Goal: Information Seeking & Learning: Learn about a topic

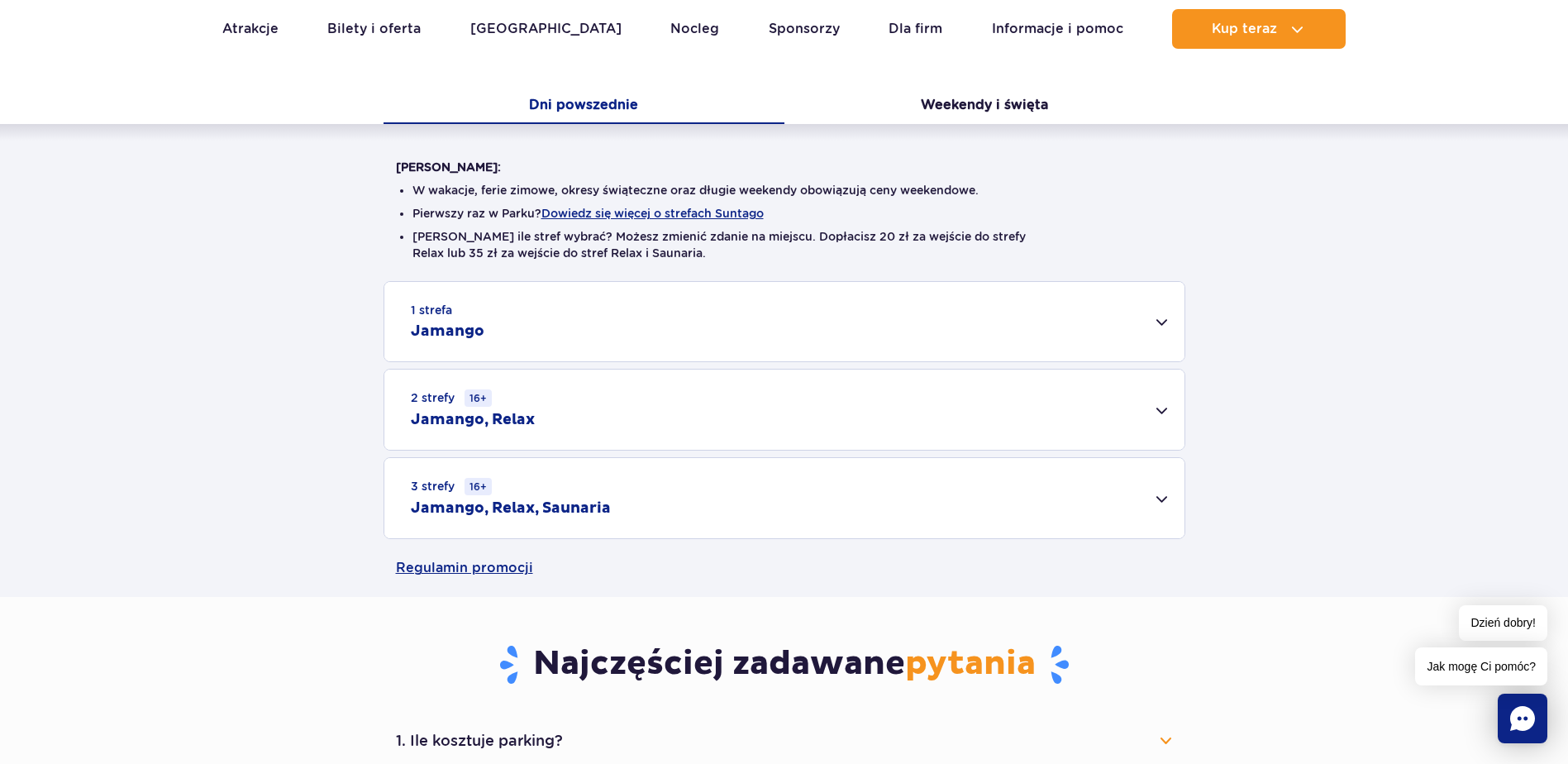
click at [1168, 327] on div "1 strefa Jamango" at bounding box center [784, 322] width 800 height 80
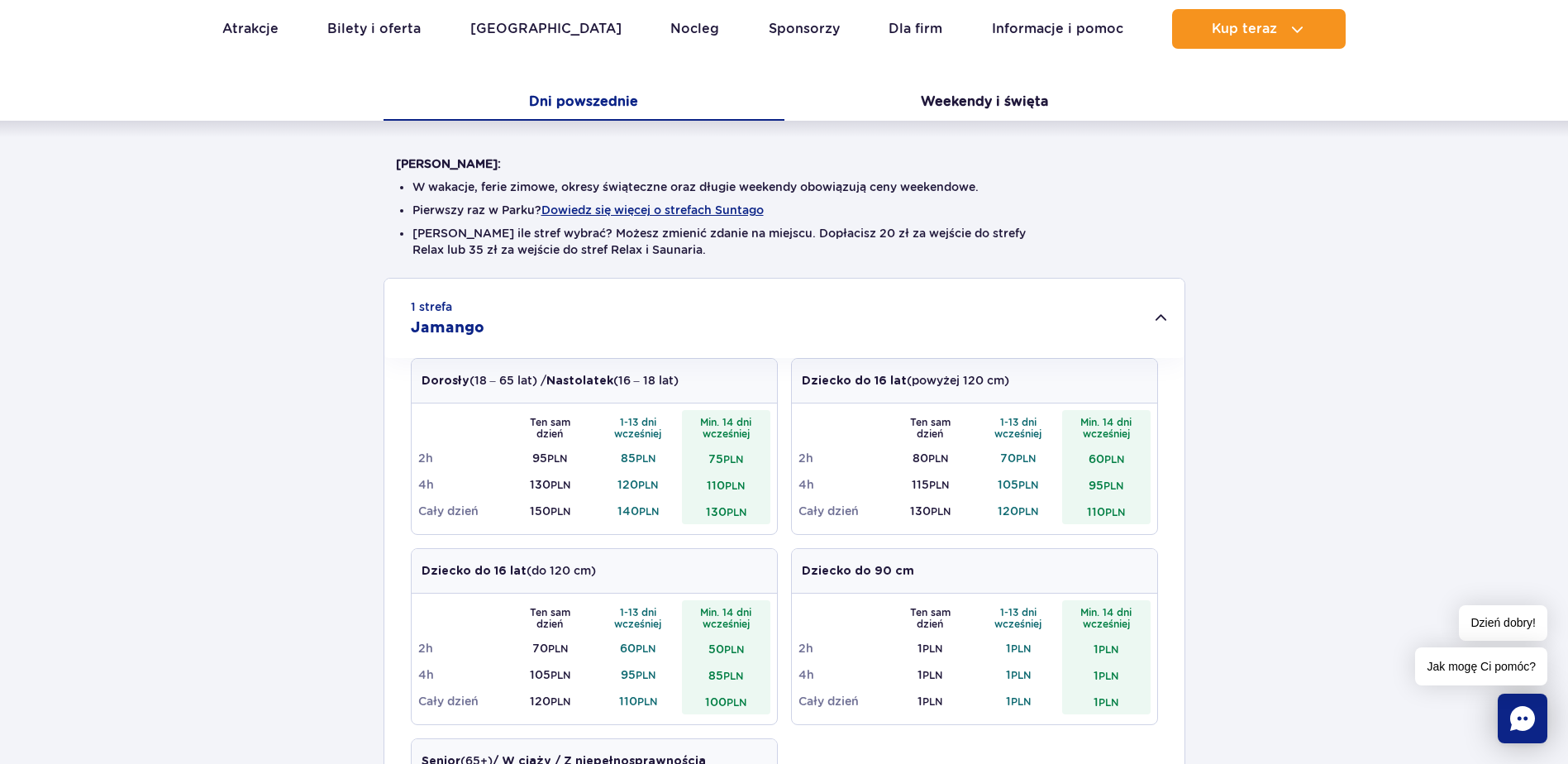
scroll to position [331, 0]
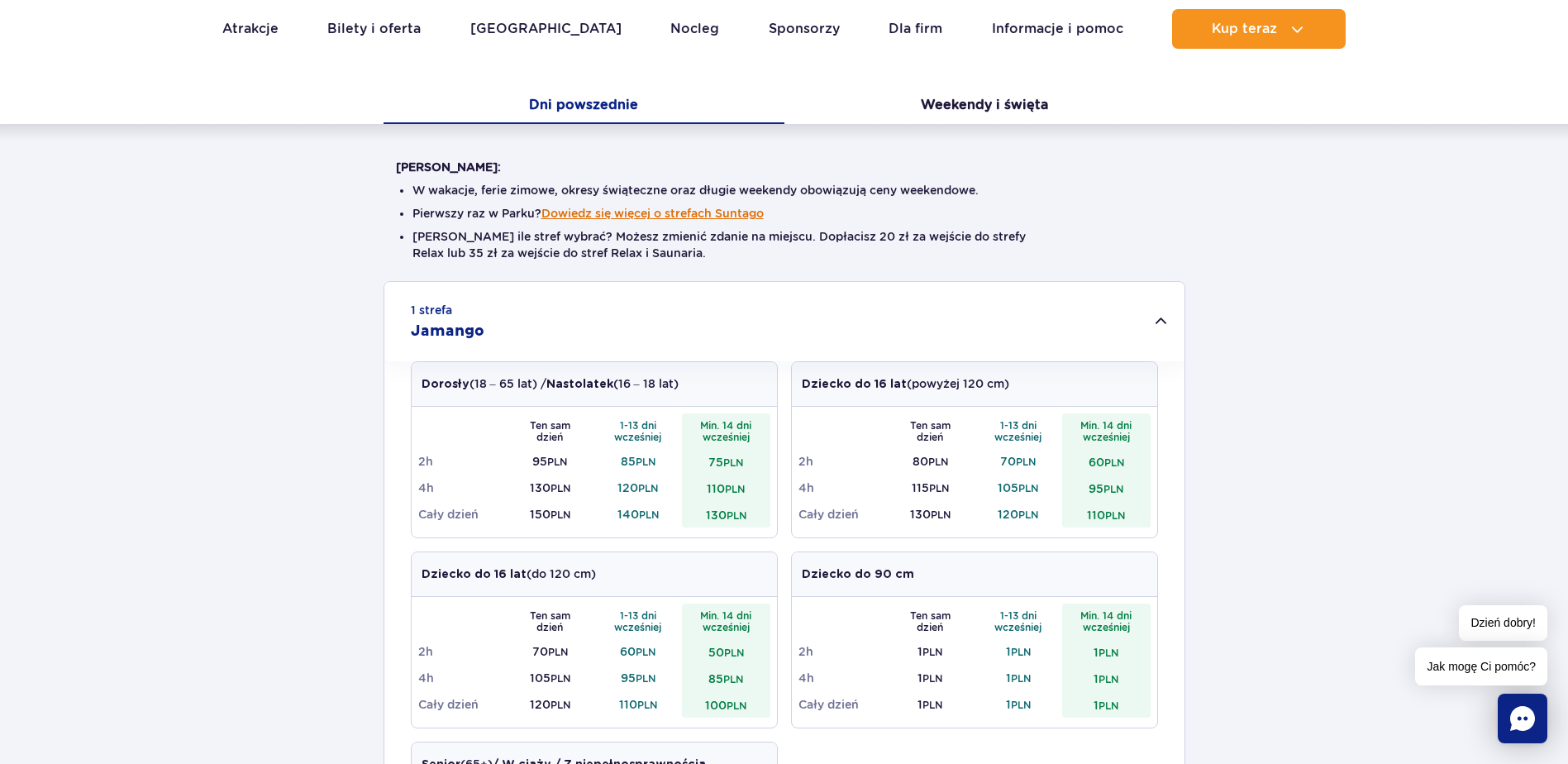
click at [634, 214] on button "Dowiedz się więcej o strefach Suntago" at bounding box center [653, 213] width 222 height 14
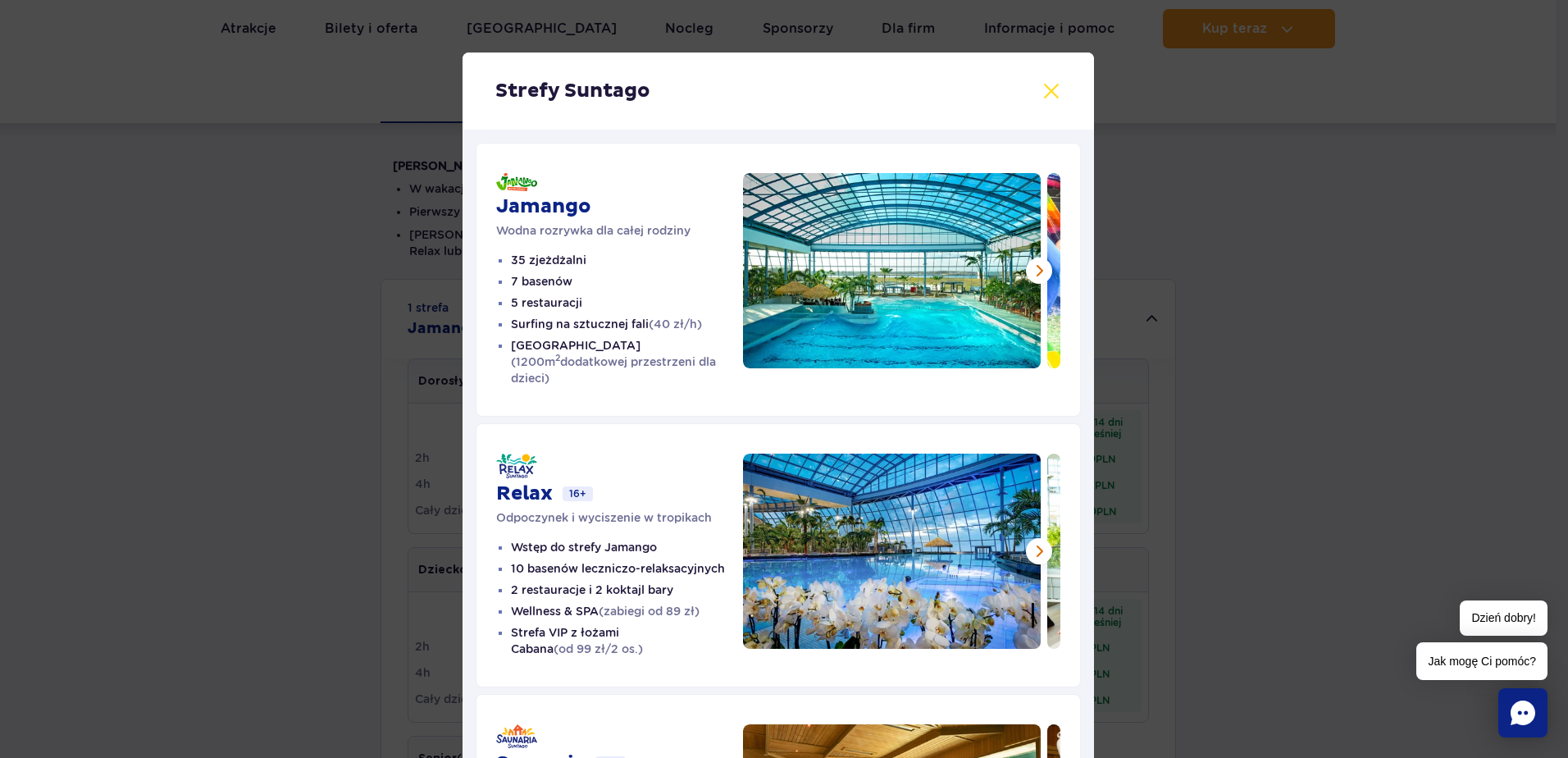
click at [1050, 90] on button at bounding box center [1051, 91] width 20 height 20
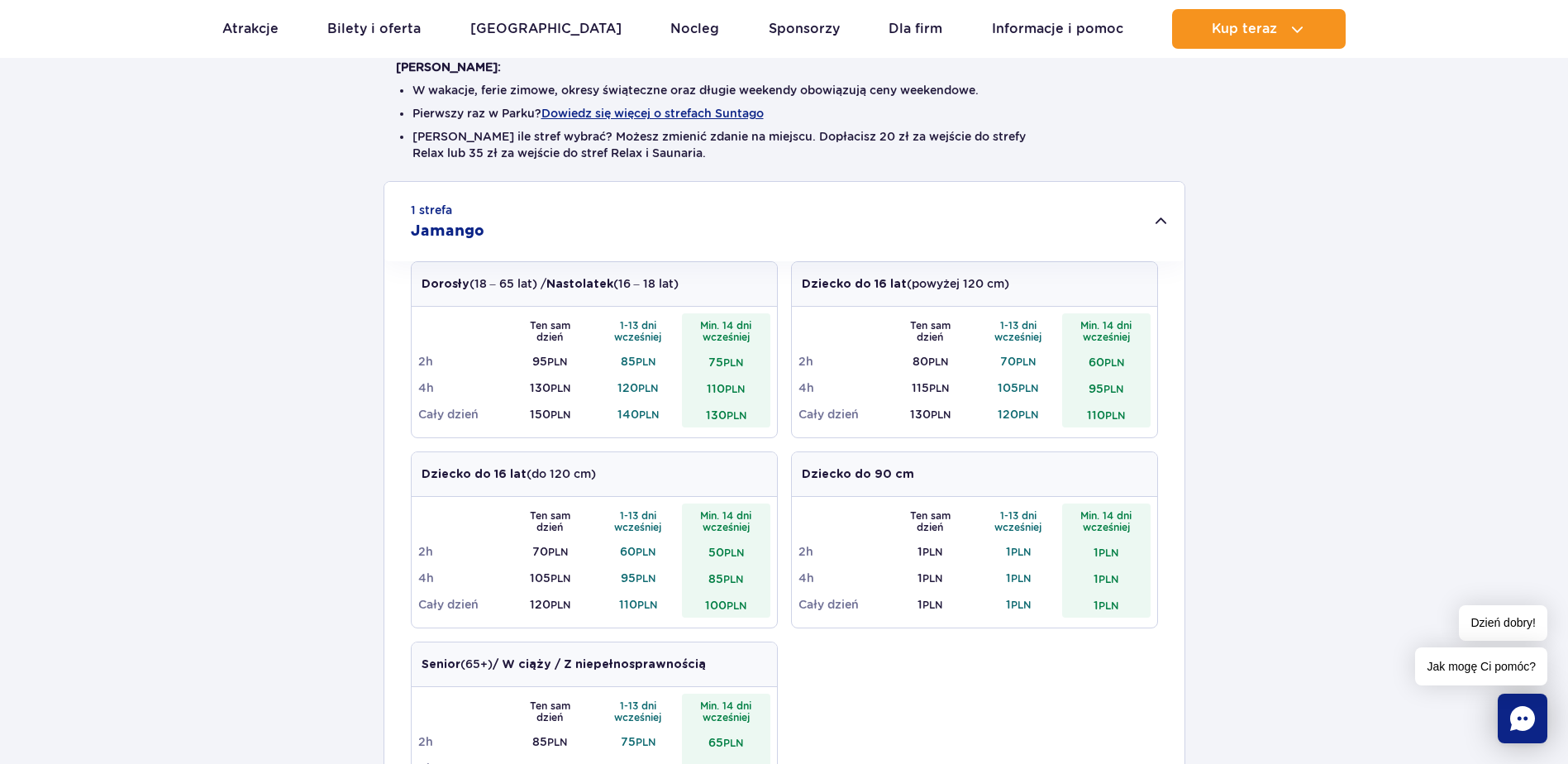
scroll to position [826, 0]
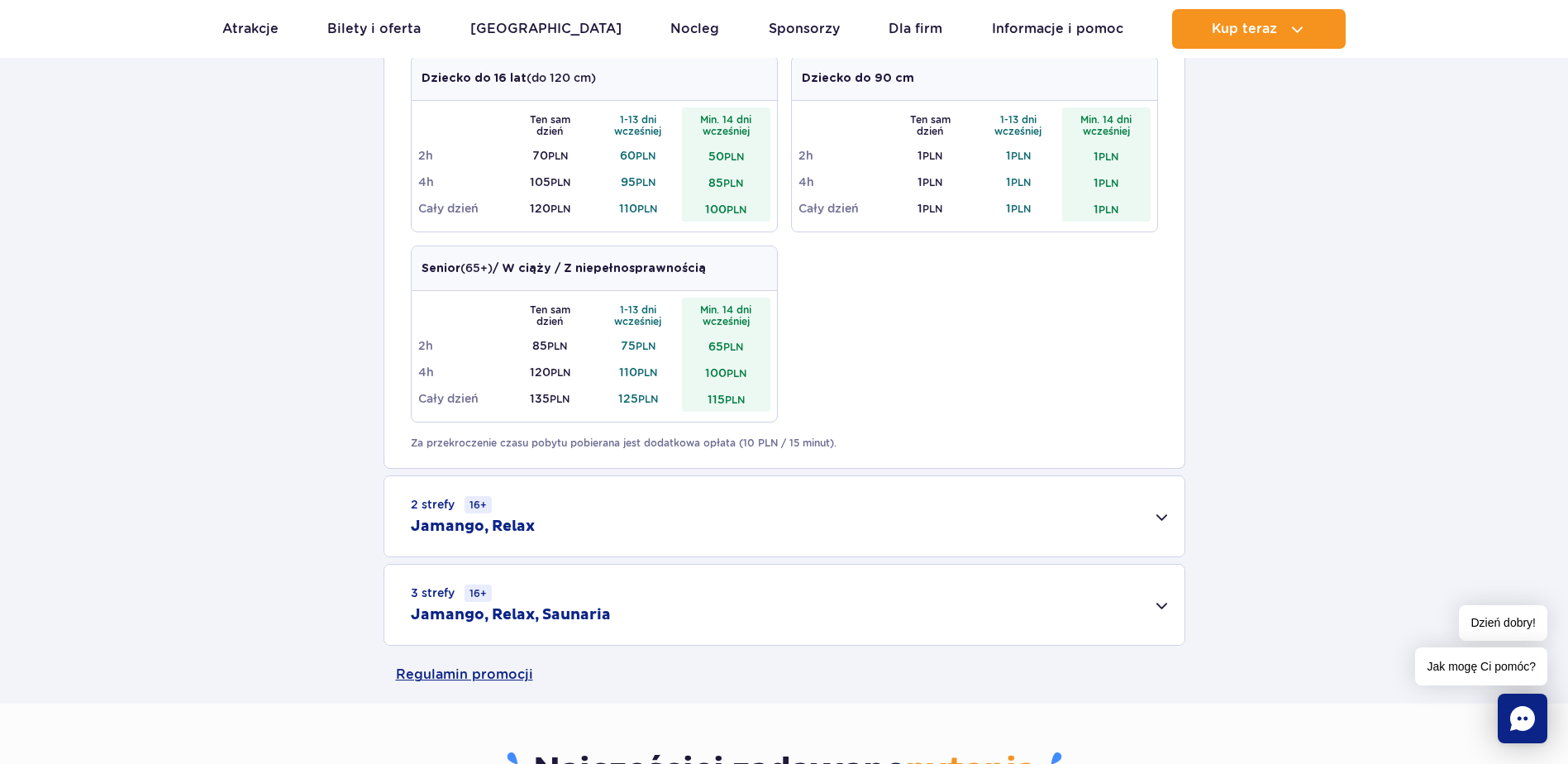
click at [1171, 521] on div "2 strefy 16+ Jamango, Relax" at bounding box center [784, 516] width 800 height 80
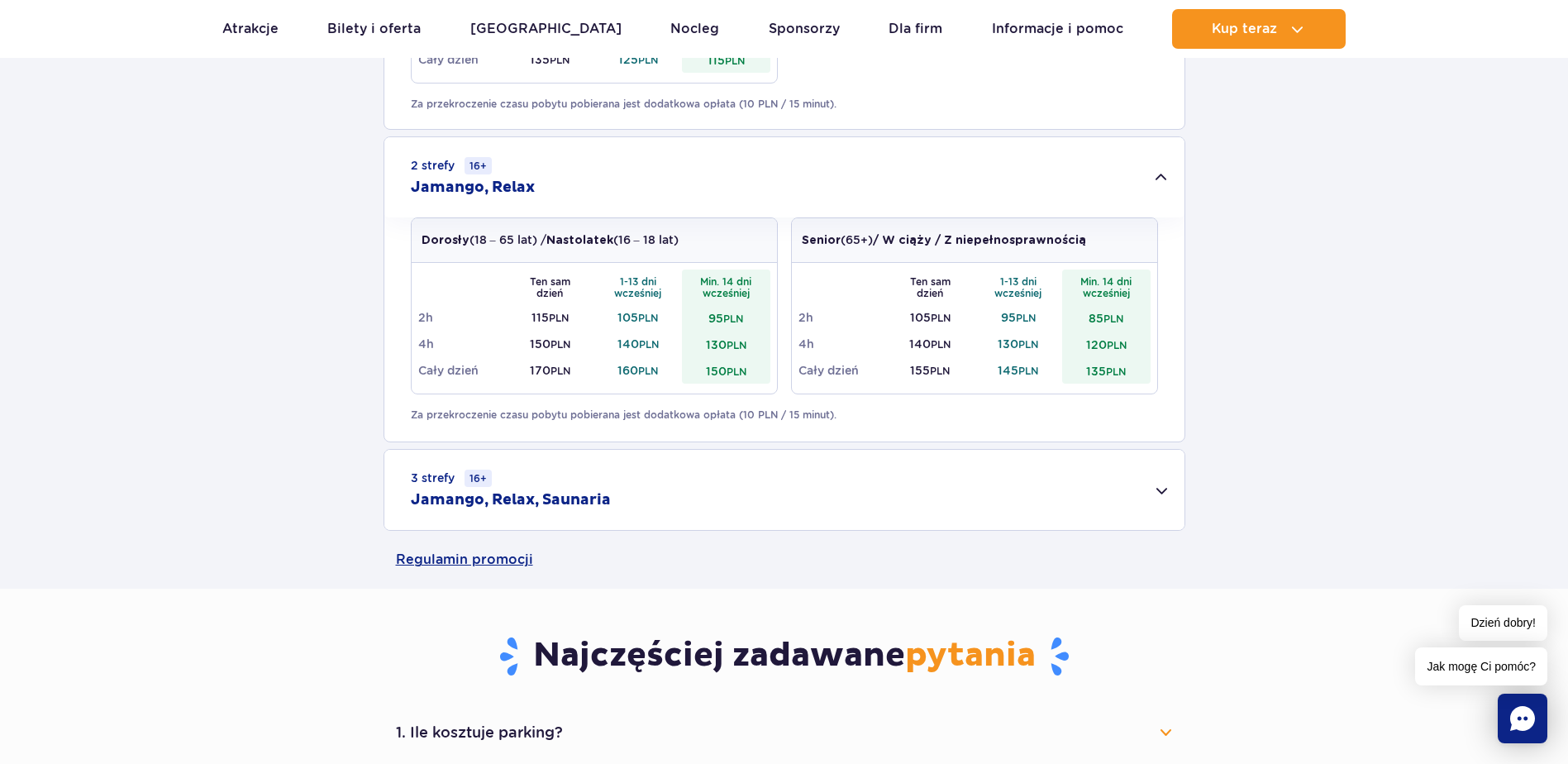
scroll to position [1323, 0]
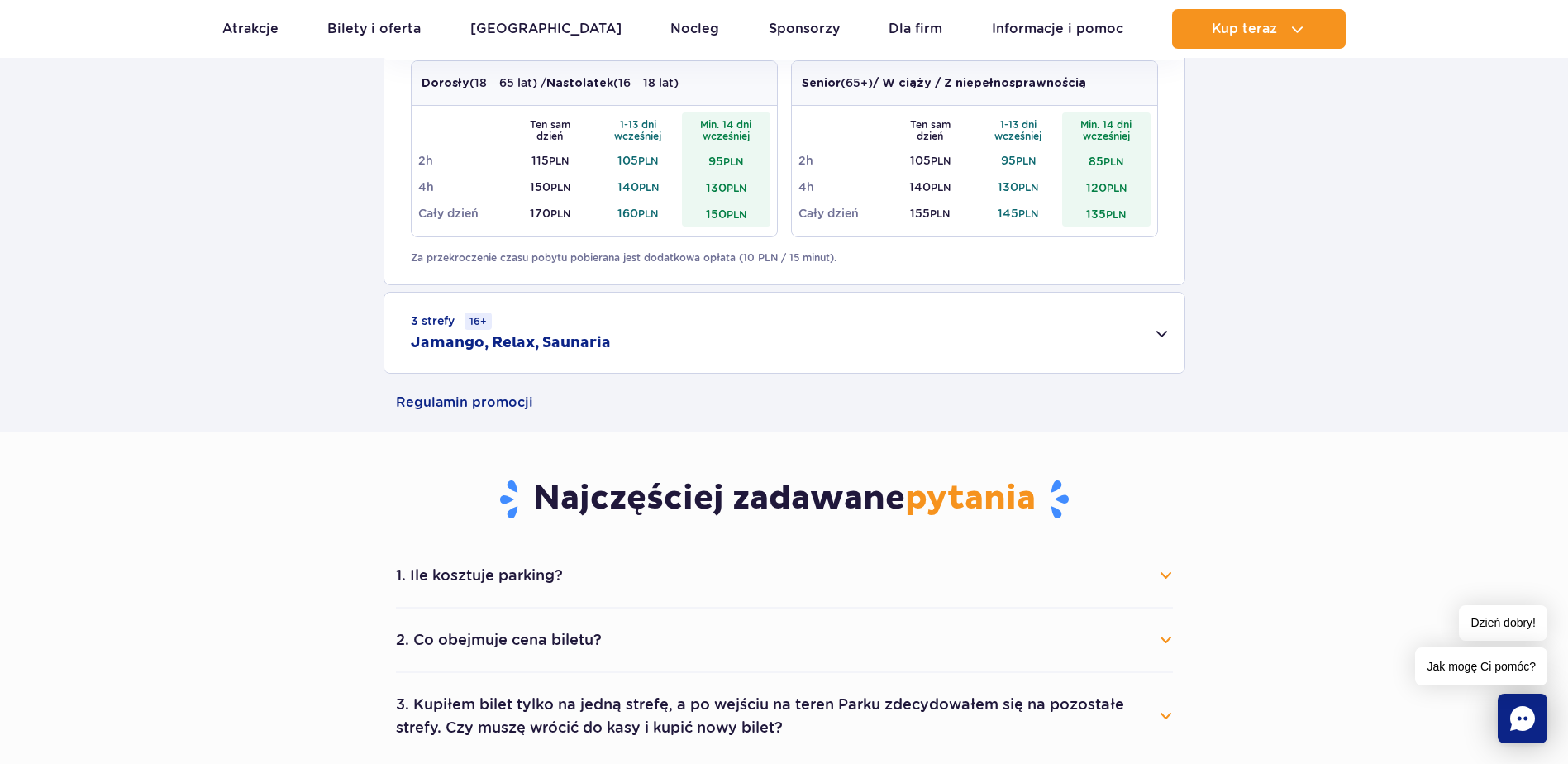
click at [1167, 639] on button "2. Co obejmuje cena biletu?" at bounding box center [784, 640] width 776 height 36
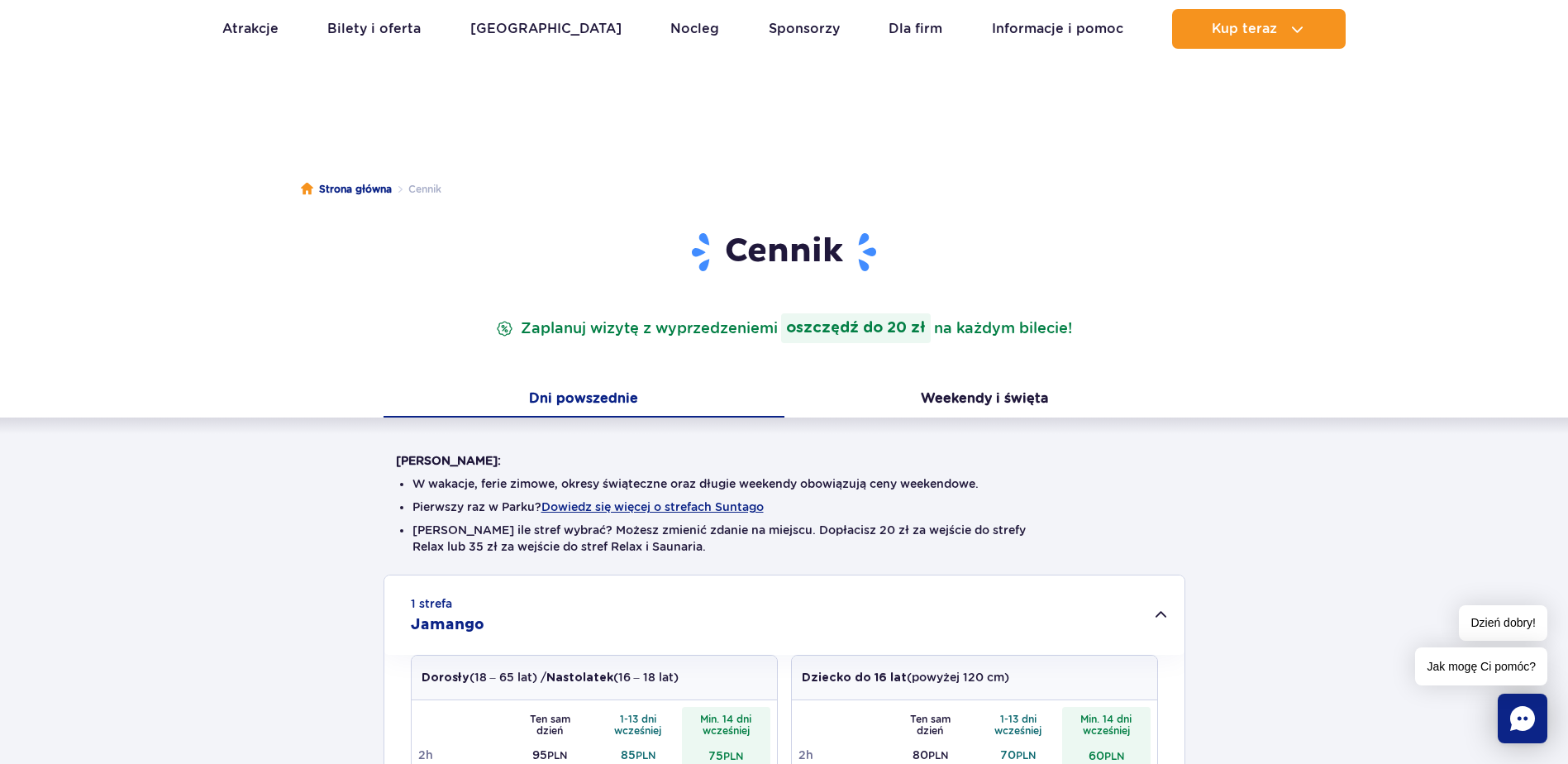
scroll to position [0, 0]
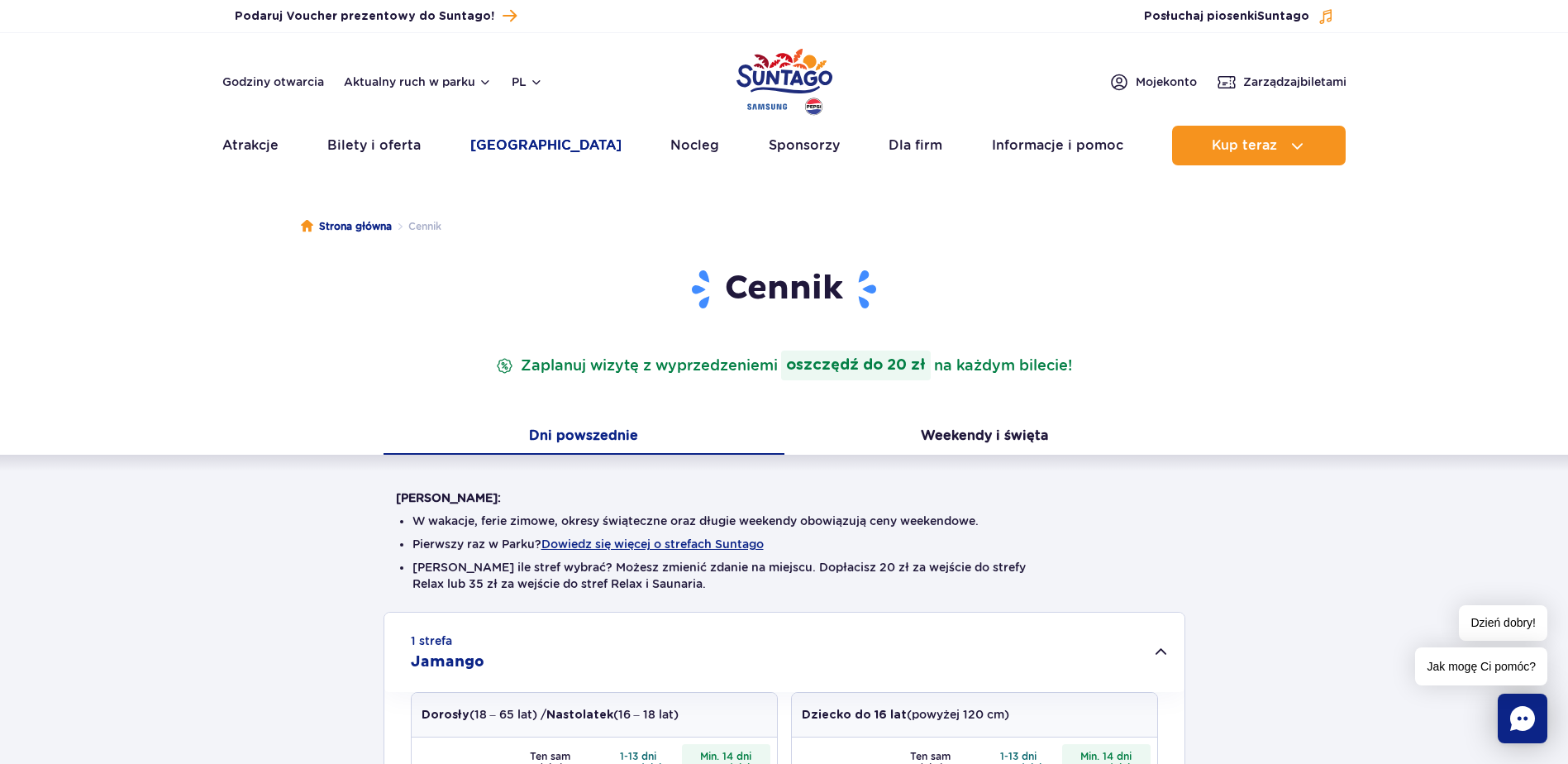
click at [522, 142] on link "[GEOGRAPHIC_DATA]" at bounding box center [545, 146] width 151 height 40
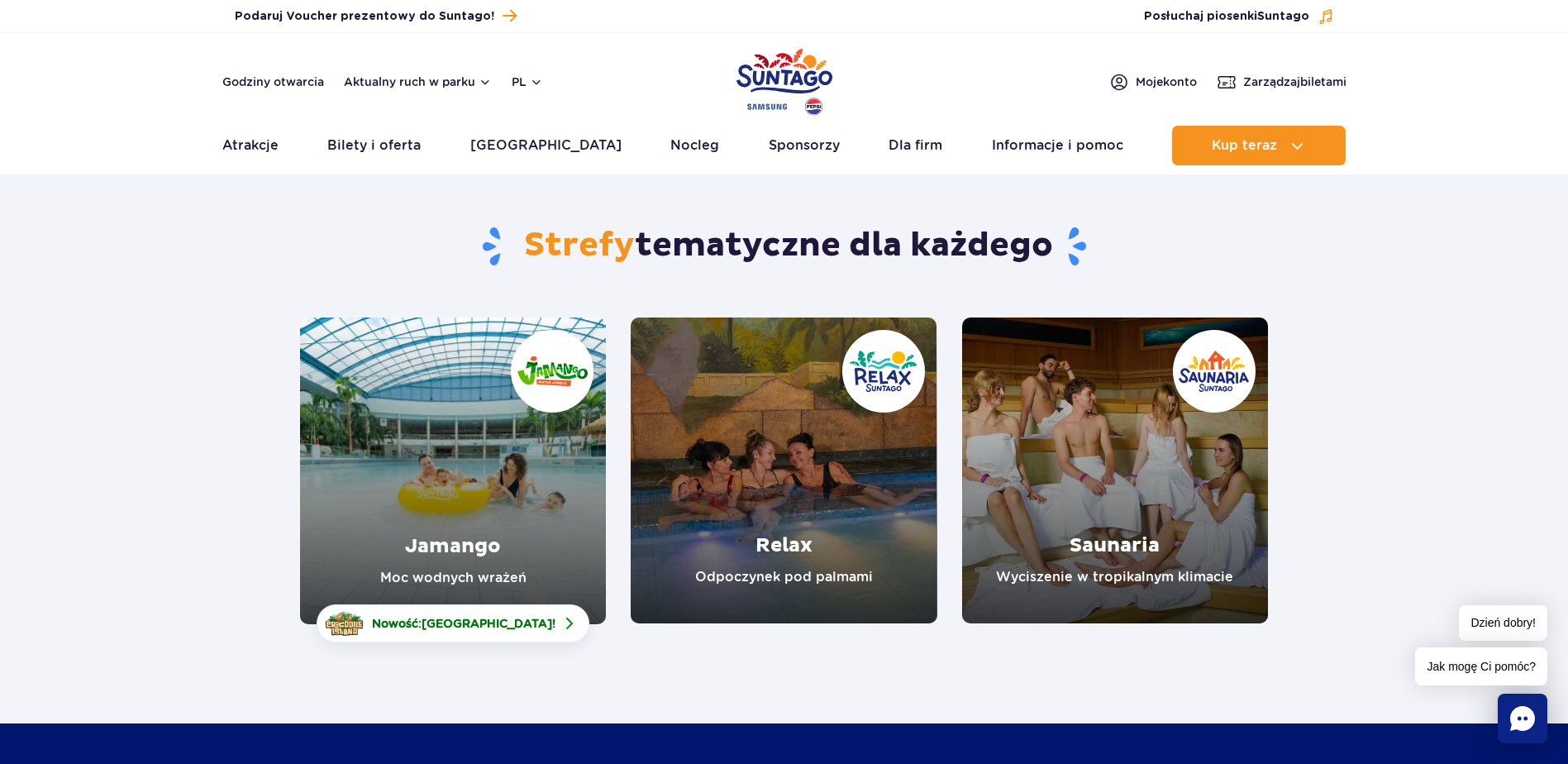
click at [773, 532] on link "Relax" at bounding box center [784, 470] width 305 height 306
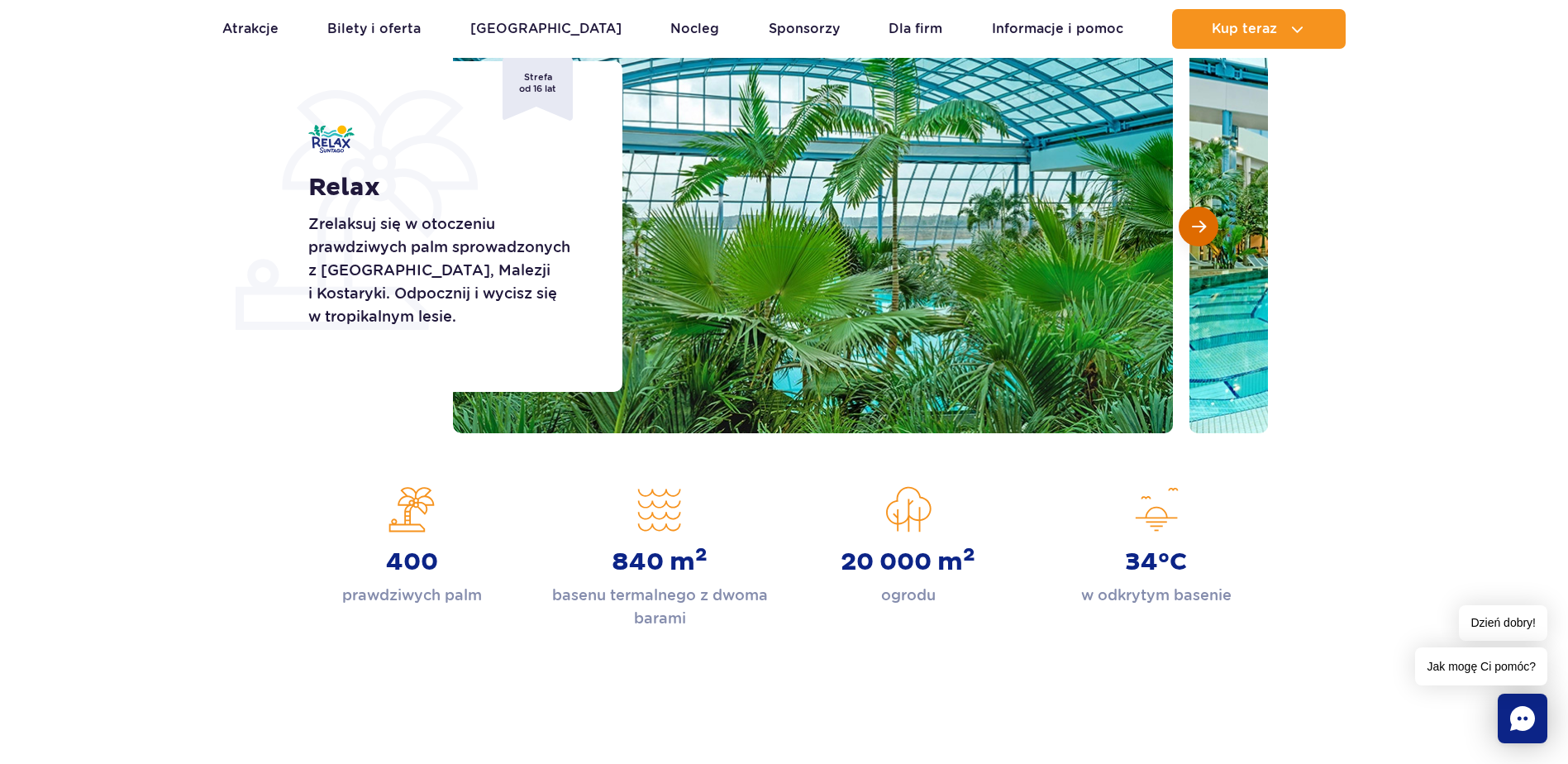
click at [1199, 226] on span "Następny slajd" at bounding box center [1198, 226] width 14 height 14
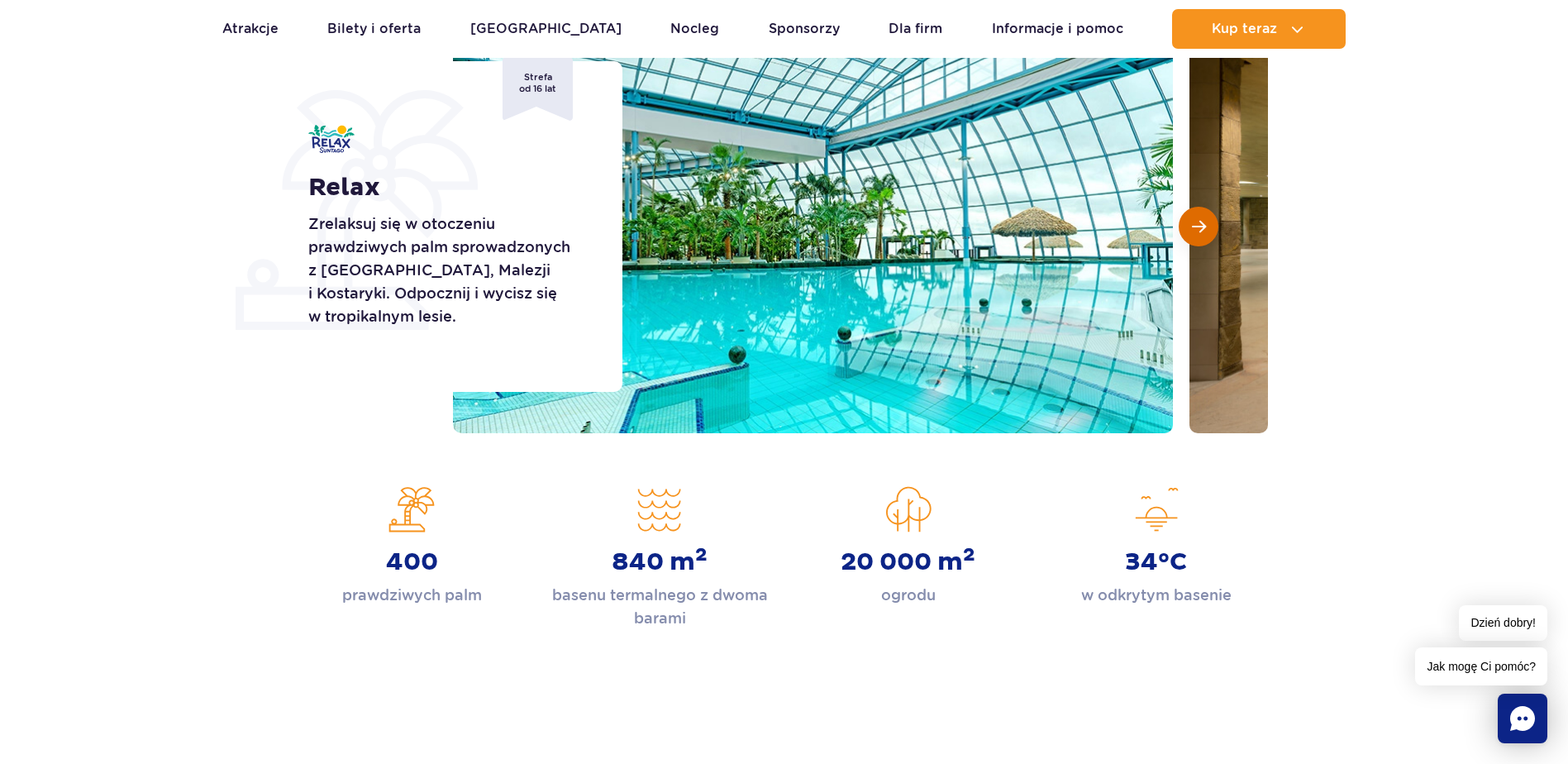
click at [1199, 226] on span "Następny slajd" at bounding box center [1198, 226] width 14 height 14
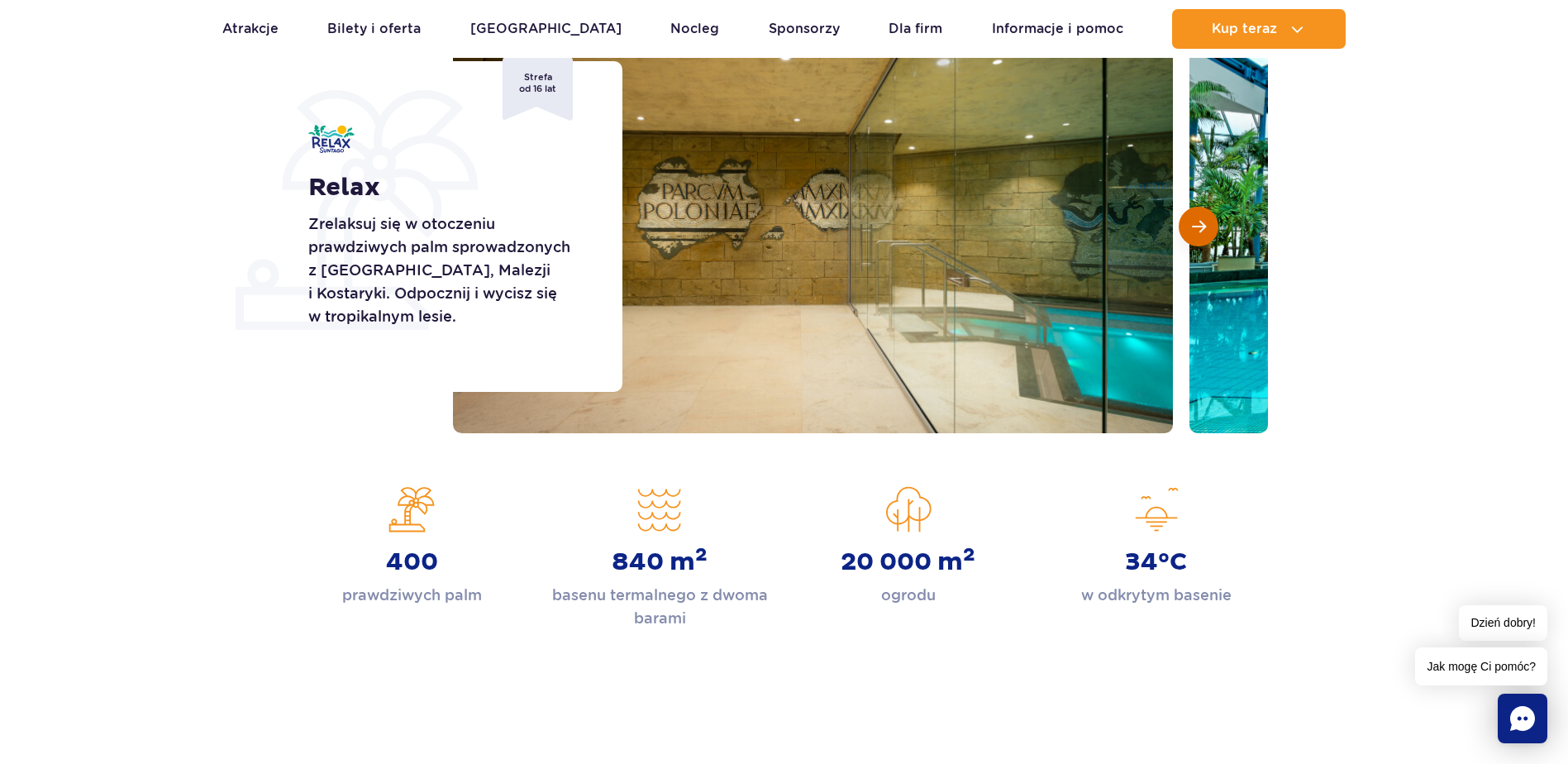
click at [1199, 226] on span "Następny slajd" at bounding box center [1198, 226] width 14 height 14
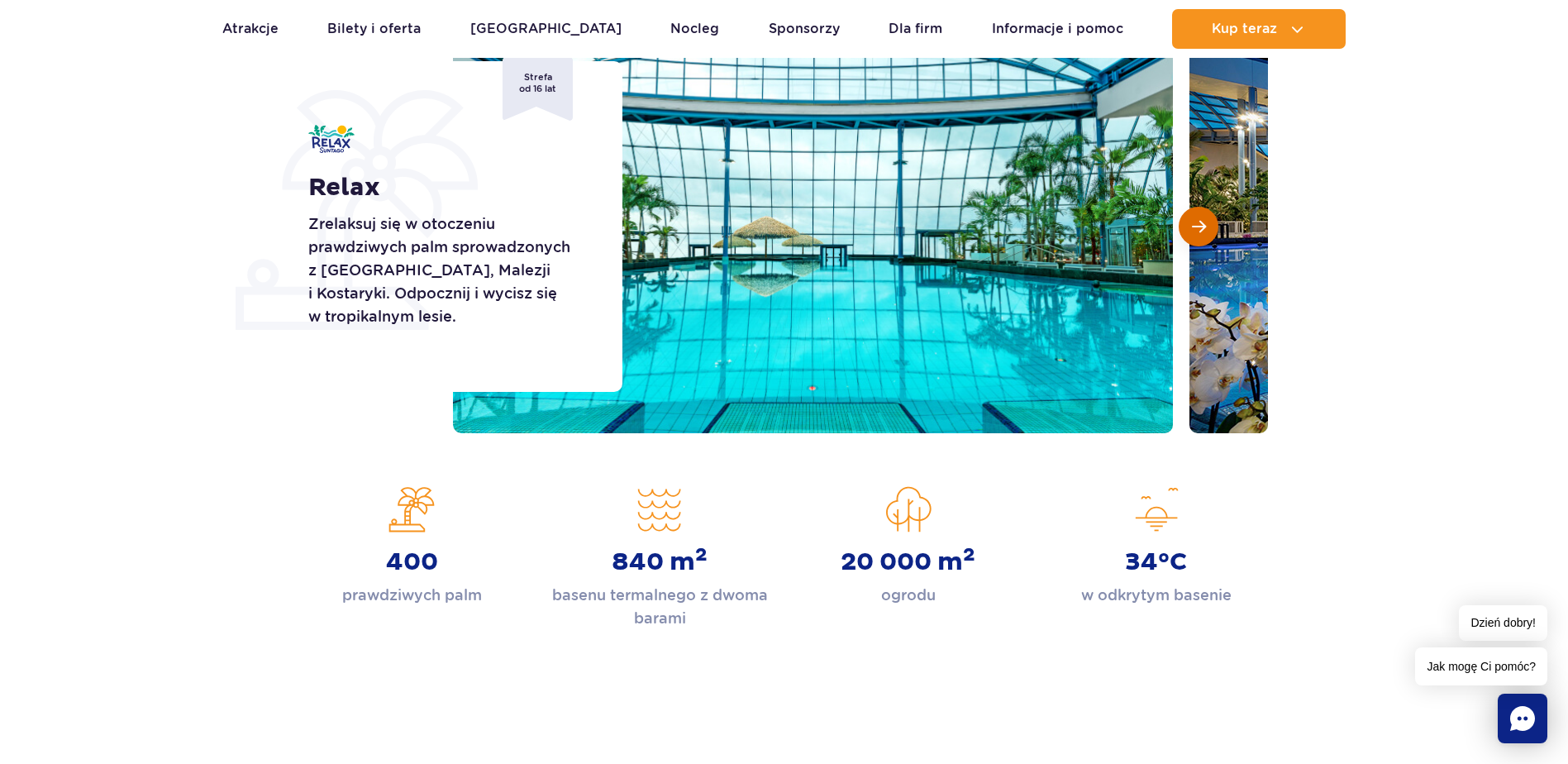
click at [1199, 226] on span "Następny slajd" at bounding box center [1198, 226] width 14 height 14
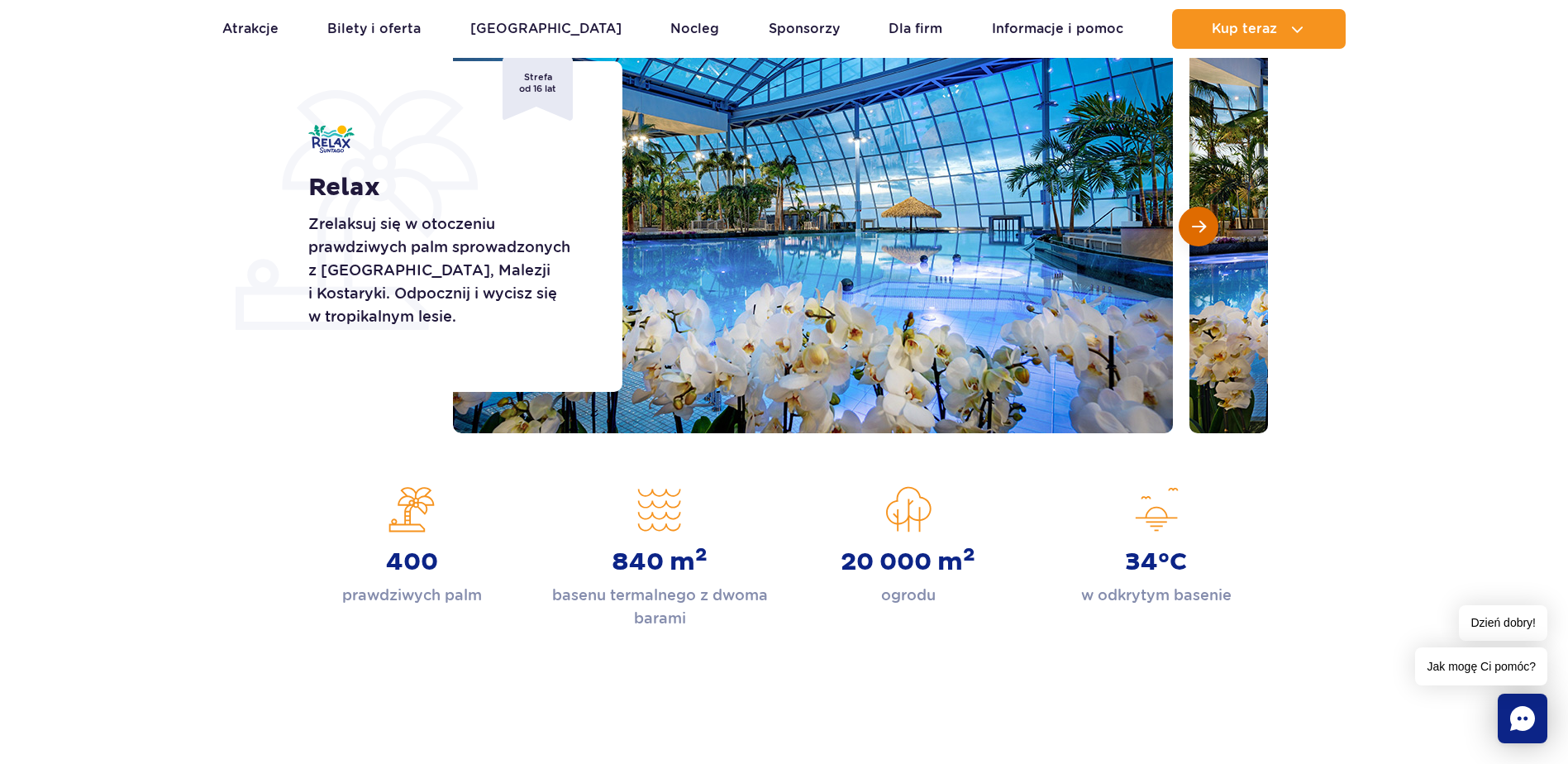
click at [1198, 227] on span "Następny slajd" at bounding box center [1198, 226] width 14 height 14
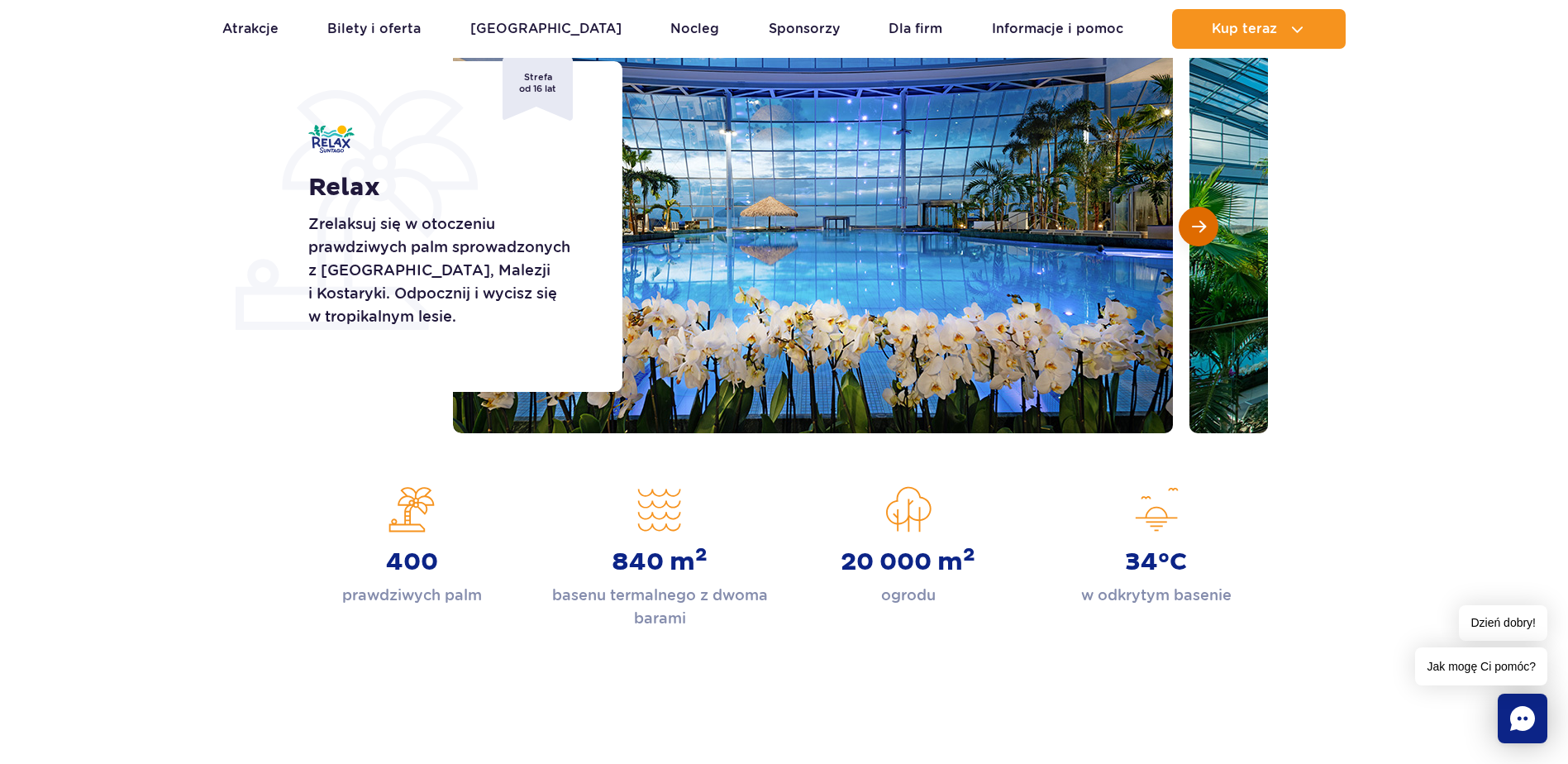
click at [1198, 227] on span "Następny slajd" at bounding box center [1198, 226] width 14 height 14
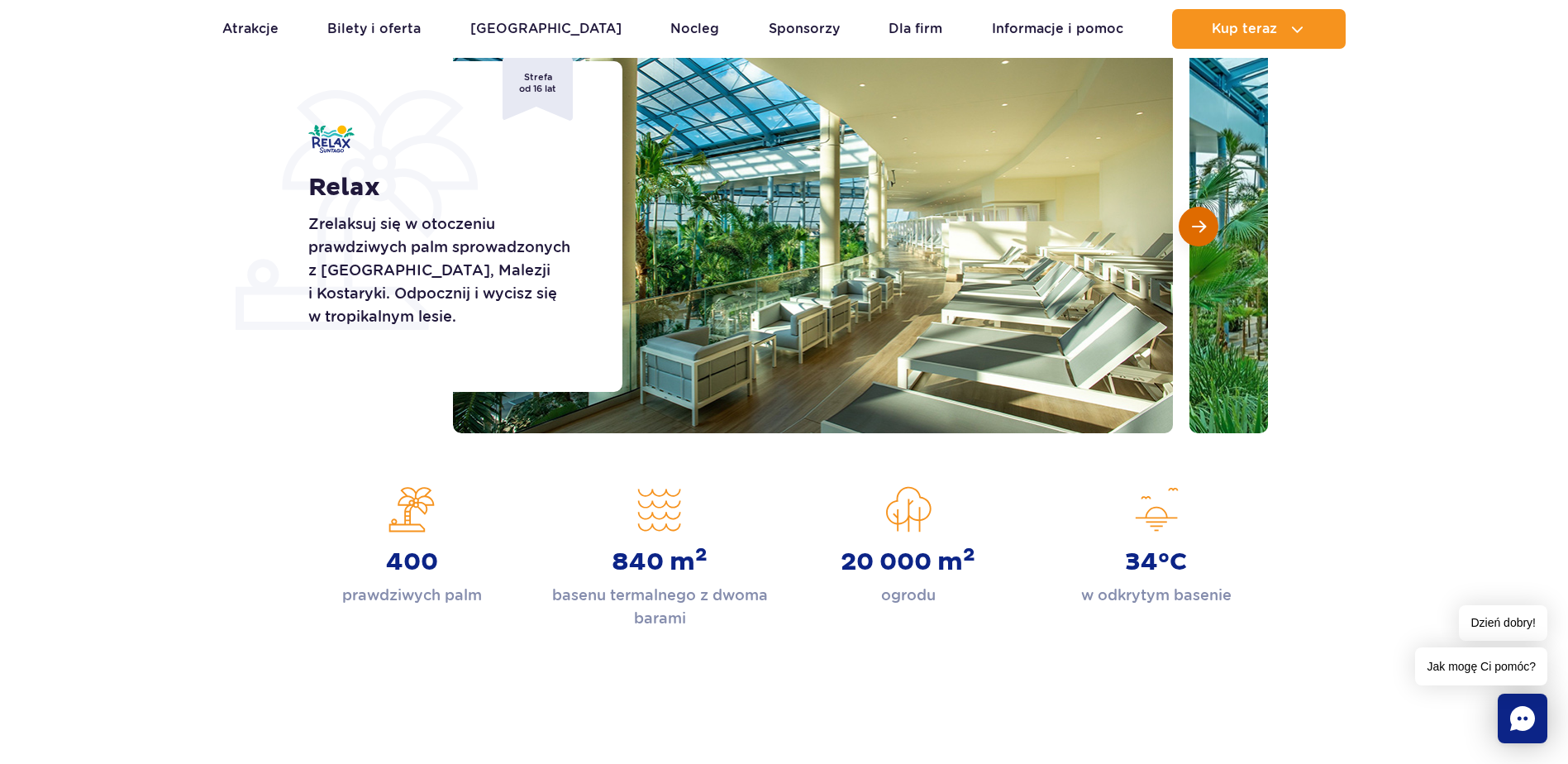
click at [1198, 227] on span "Następny slajd" at bounding box center [1198, 226] width 14 height 14
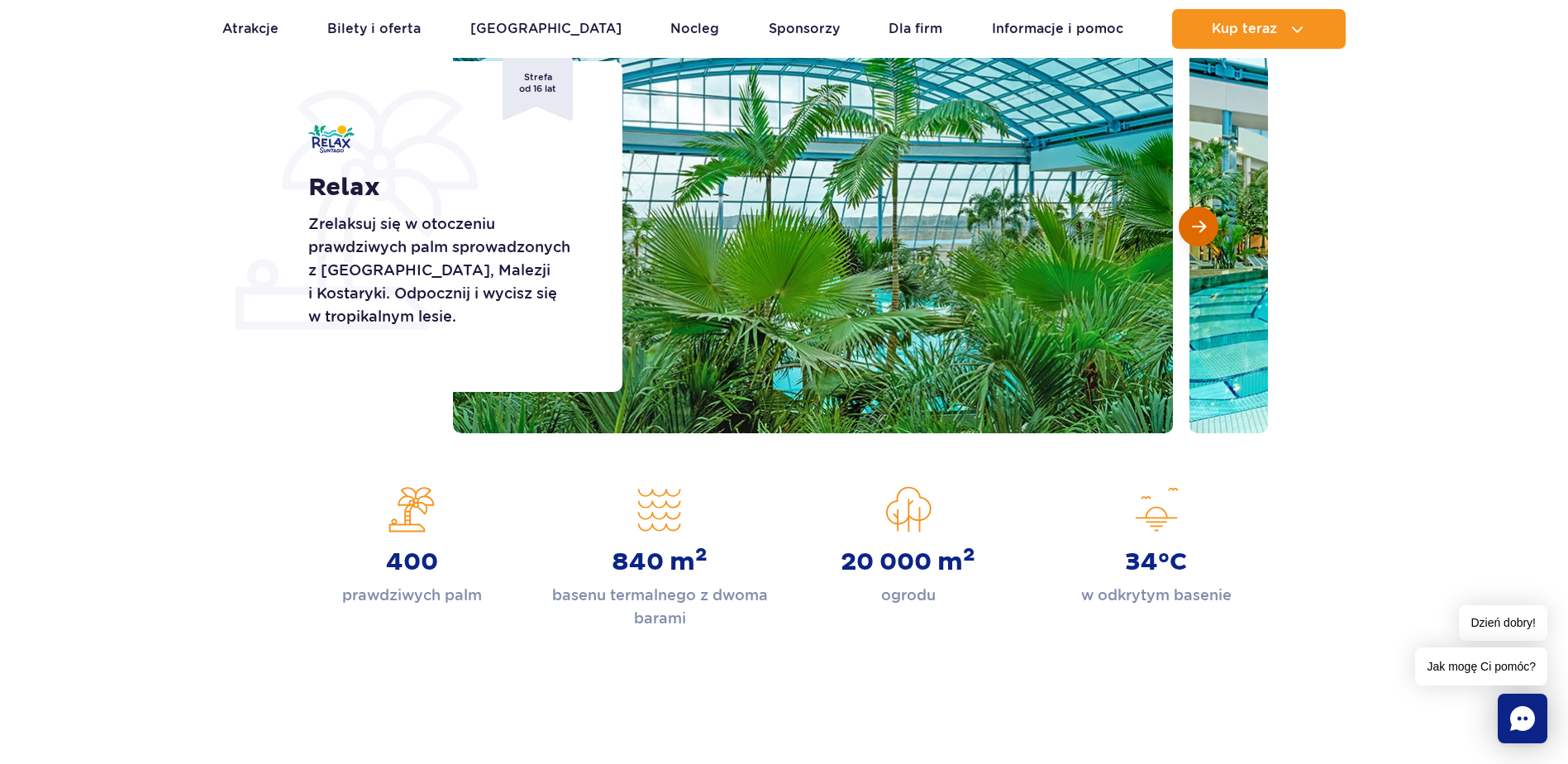
click at [1198, 227] on span "Następny slajd" at bounding box center [1198, 226] width 14 height 14
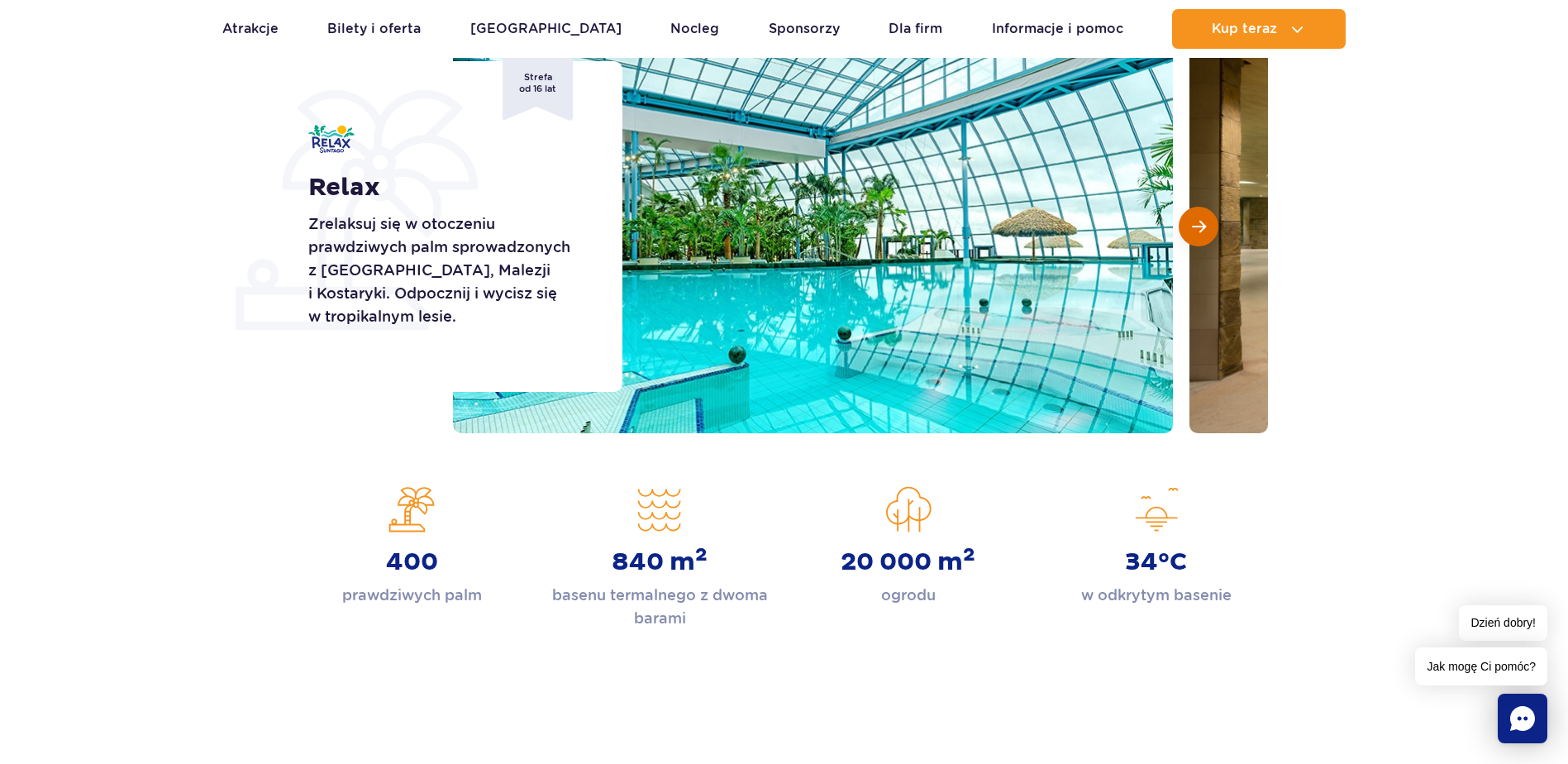
click at [1198, 227] on span "Następny slajd" at bounding box center [1198, 226] width 14 height 14
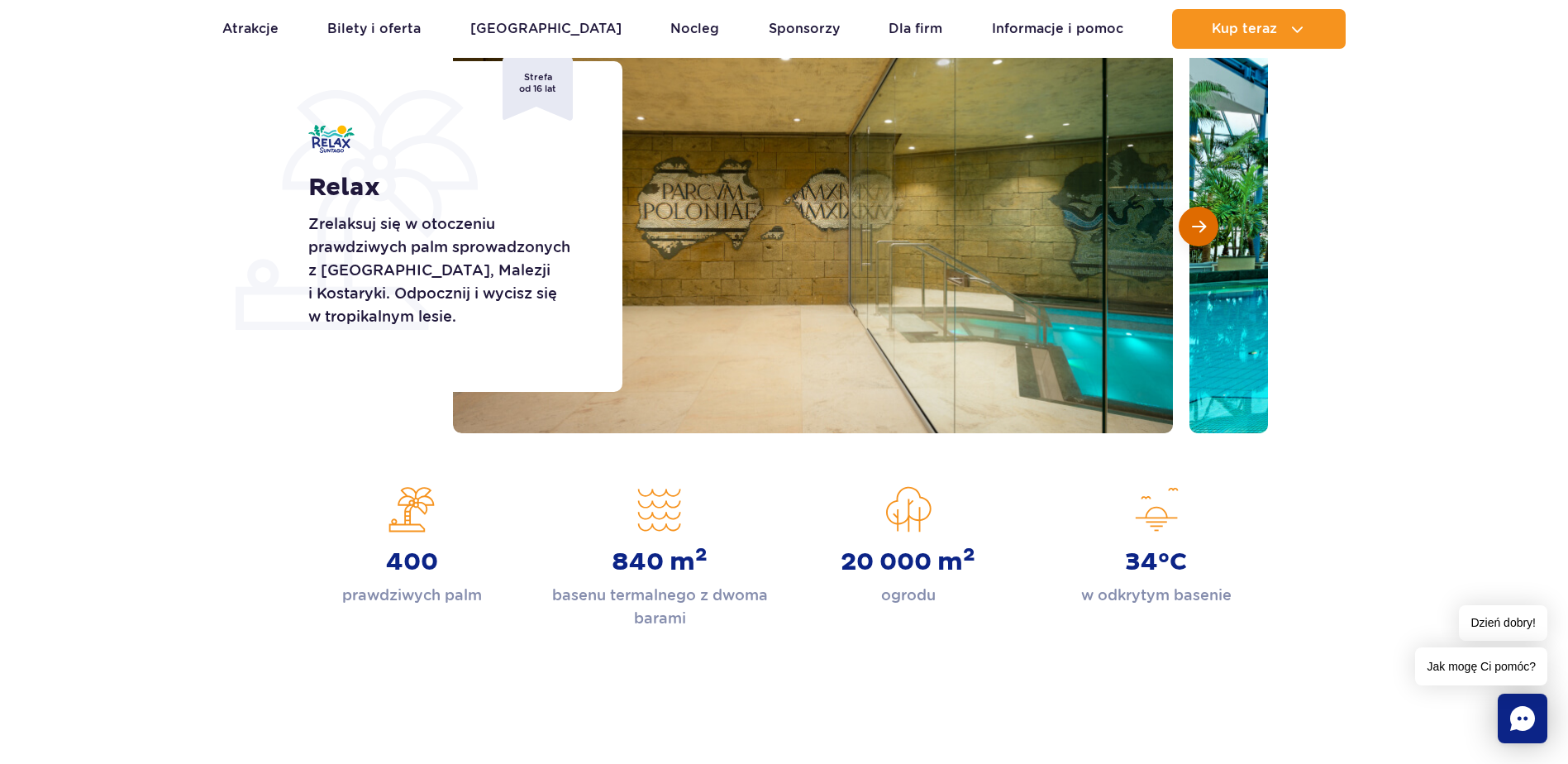
click at [1198, 227] on span "Następny slajd" at bounding box center [1198, 226] width 14 height 14
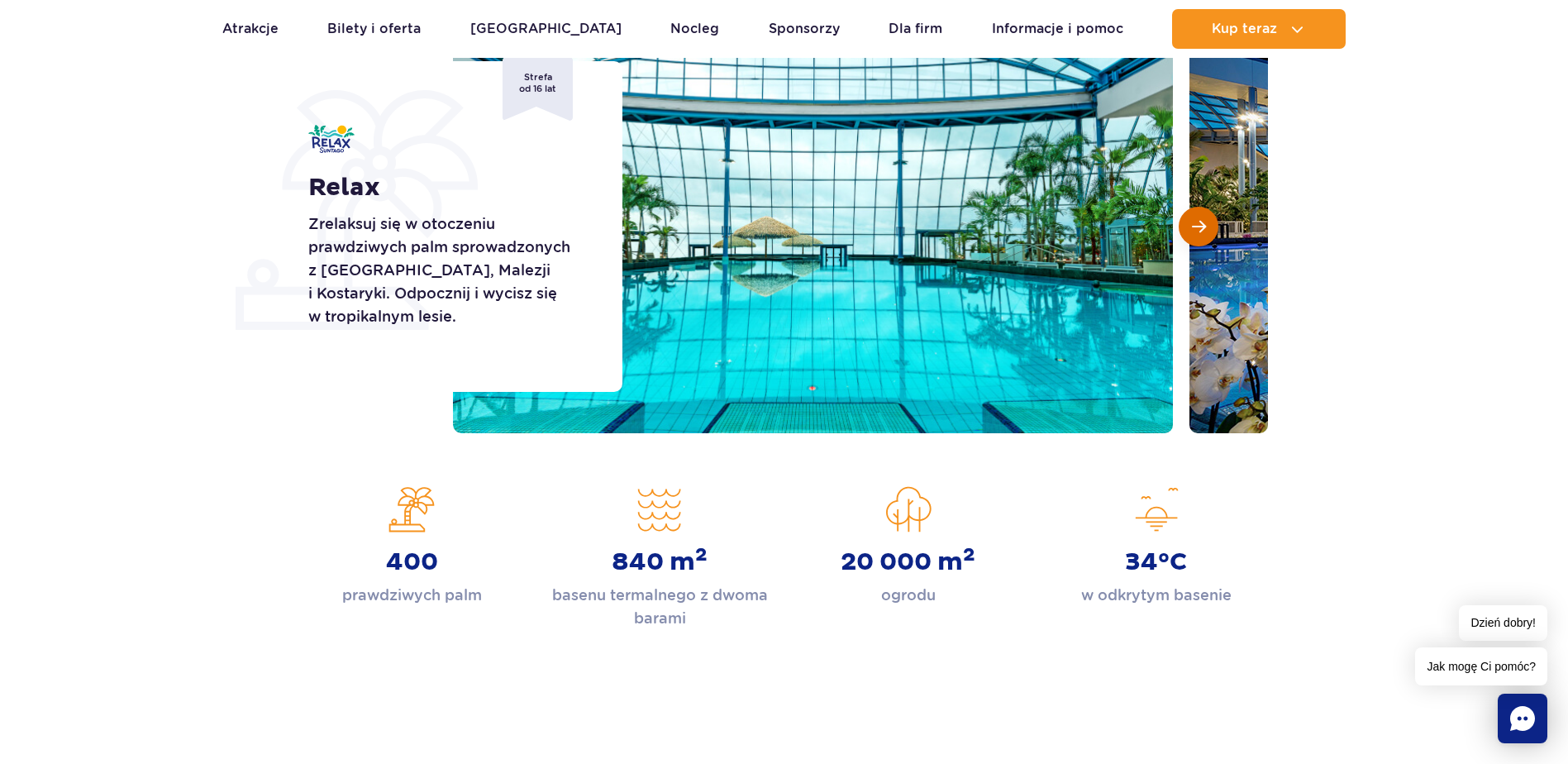
click at [1198, 227] on span "Następny slajd" at bounding box center [1198, 226] width 14 height 14
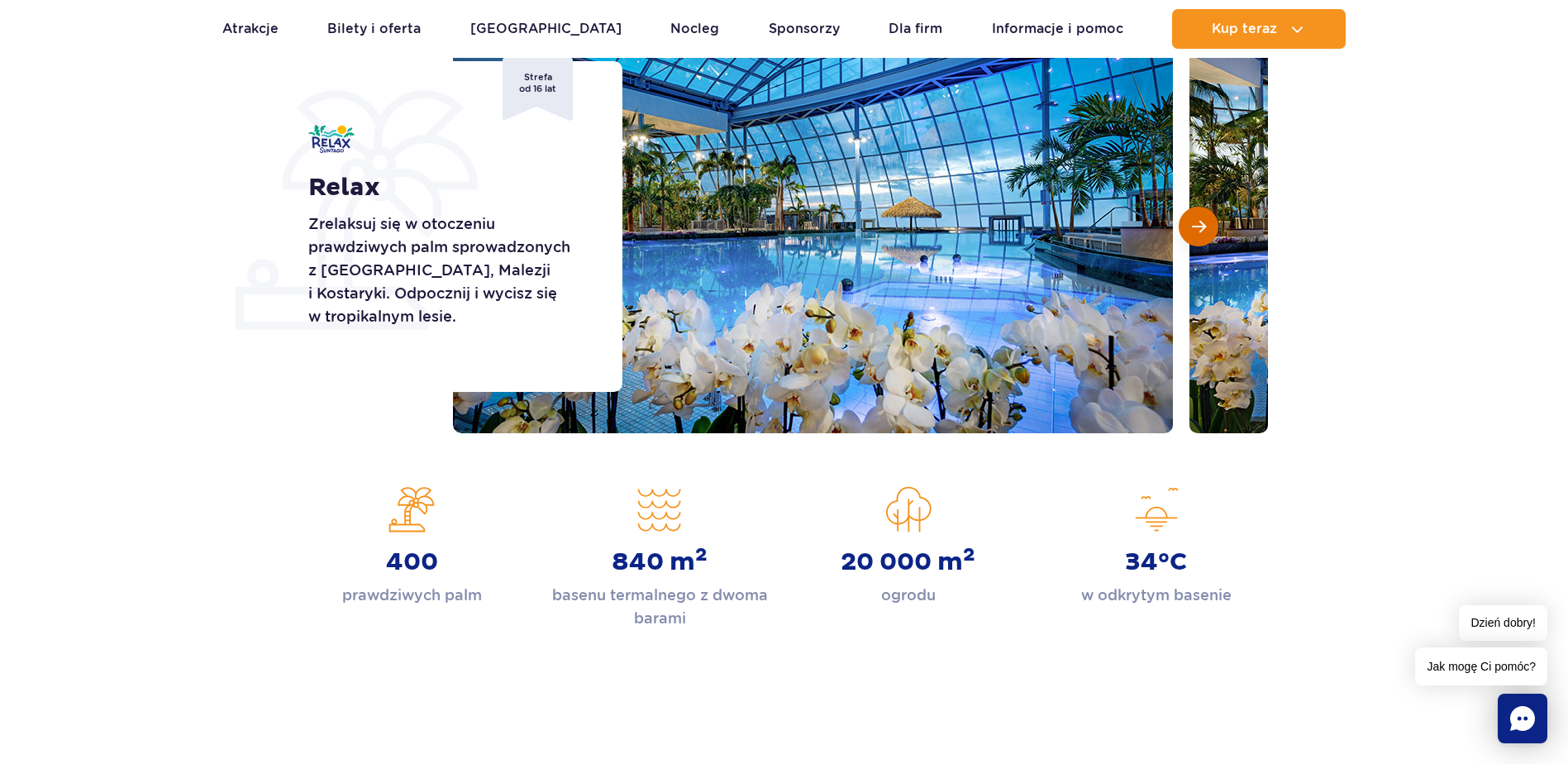
click at [1198, 227] on span "Następny slajd" at bounding box center [1198, 226] width 14 height 14
